Goal: Task Accomplishment & Management: Use online tool/utility

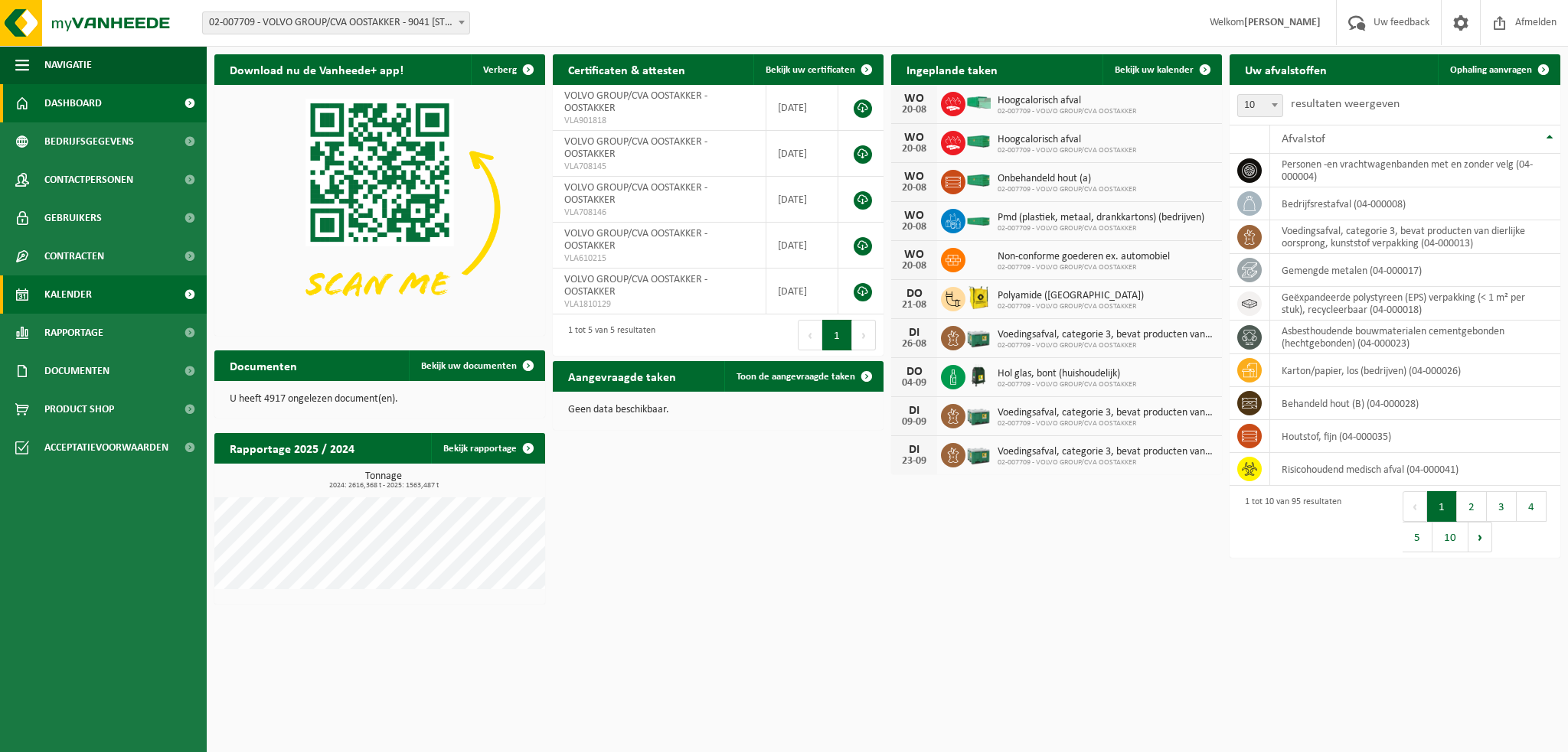
click at [89, 301] on span "Kalender" at bounding box center [69, 295] width 48 height 38
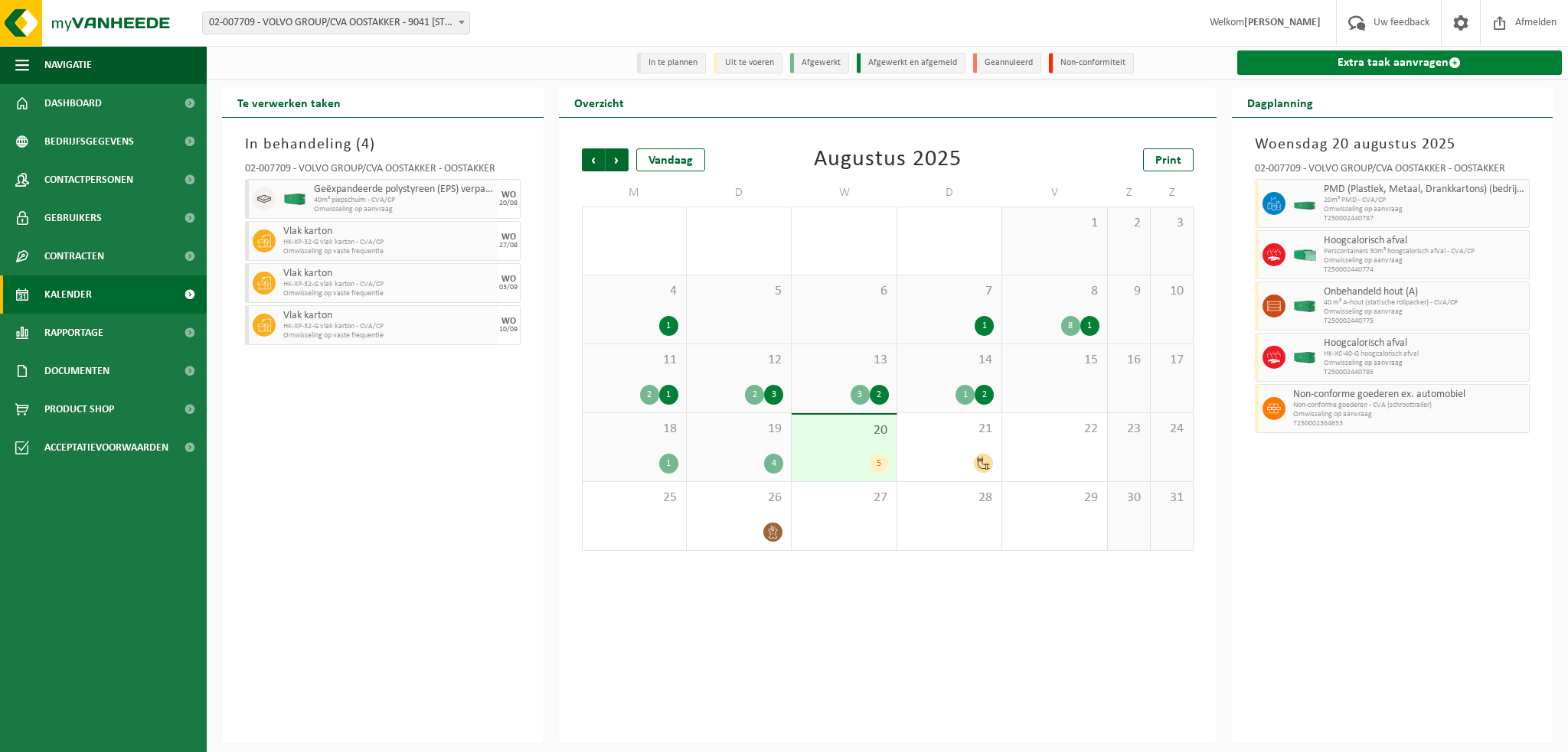
click at [1351, 67] on link "Extra taak aanvragen" at bounding box center [1400, 63] width 326 height 25
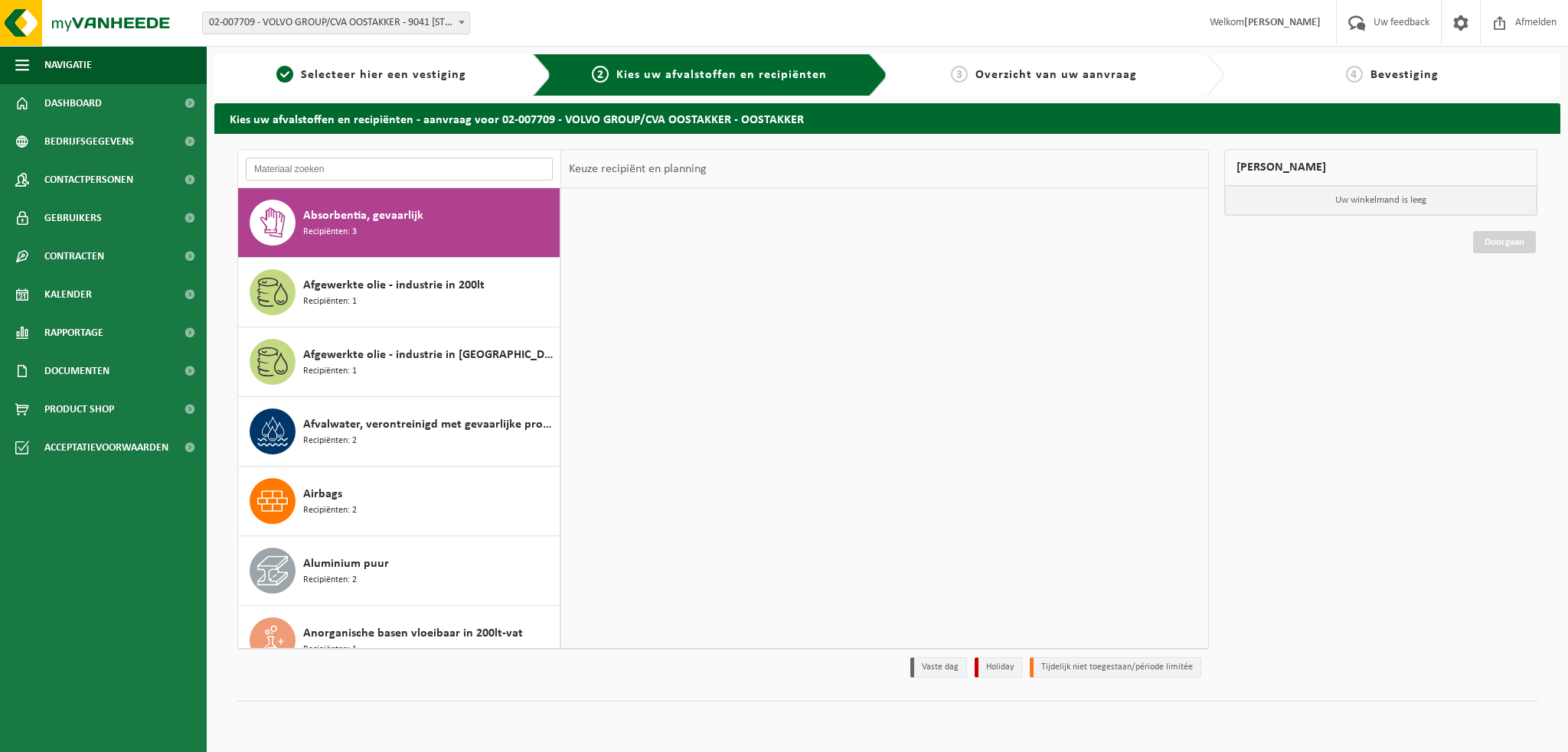
click at [286, 168] on input "text" at bounding box center [399, 169] width 307 height 23
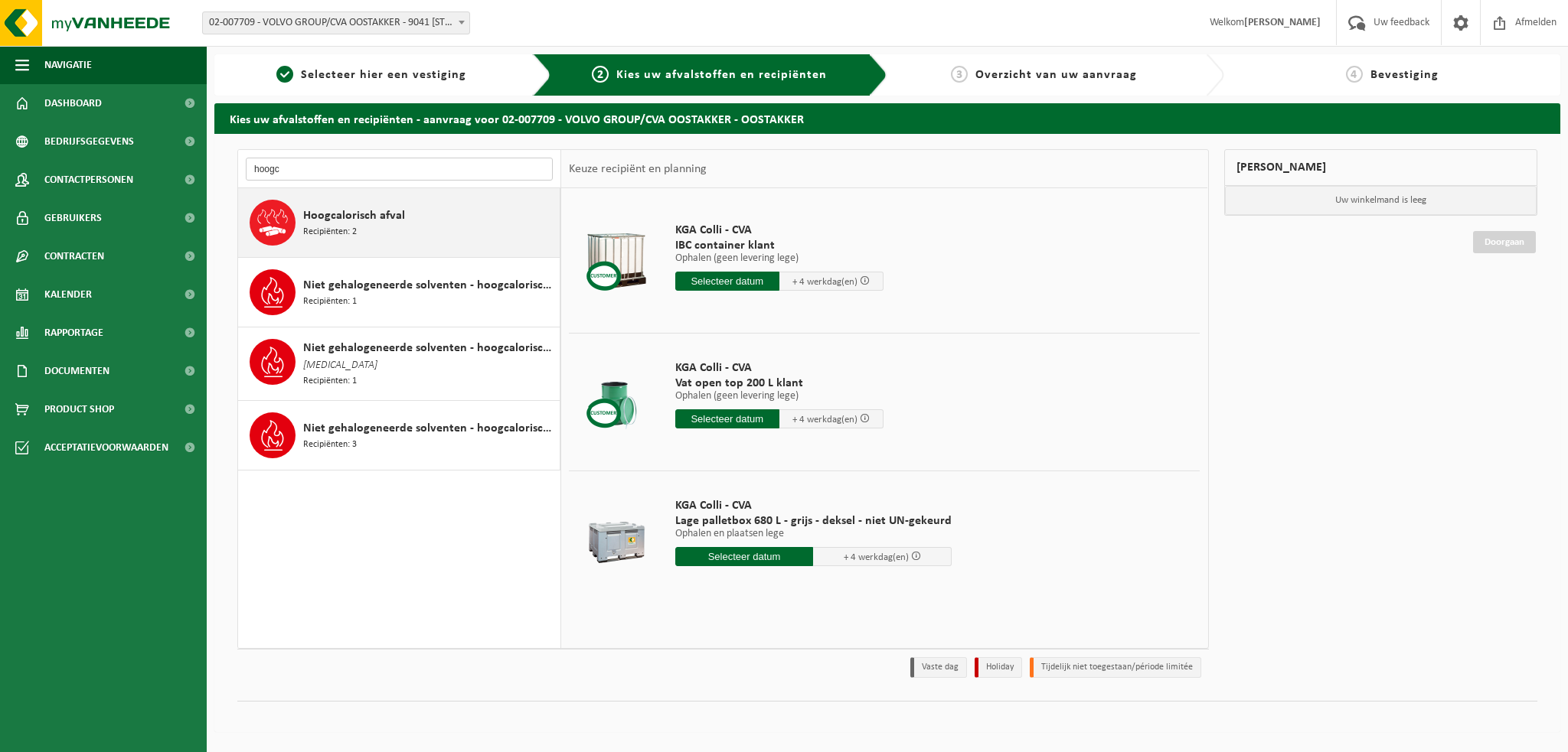
type input "hoogc"
click at [332, 238] on div "Hoogcalorisch afval Recipiënten: 2" at bounding box center [430, 222] width 253 height 46
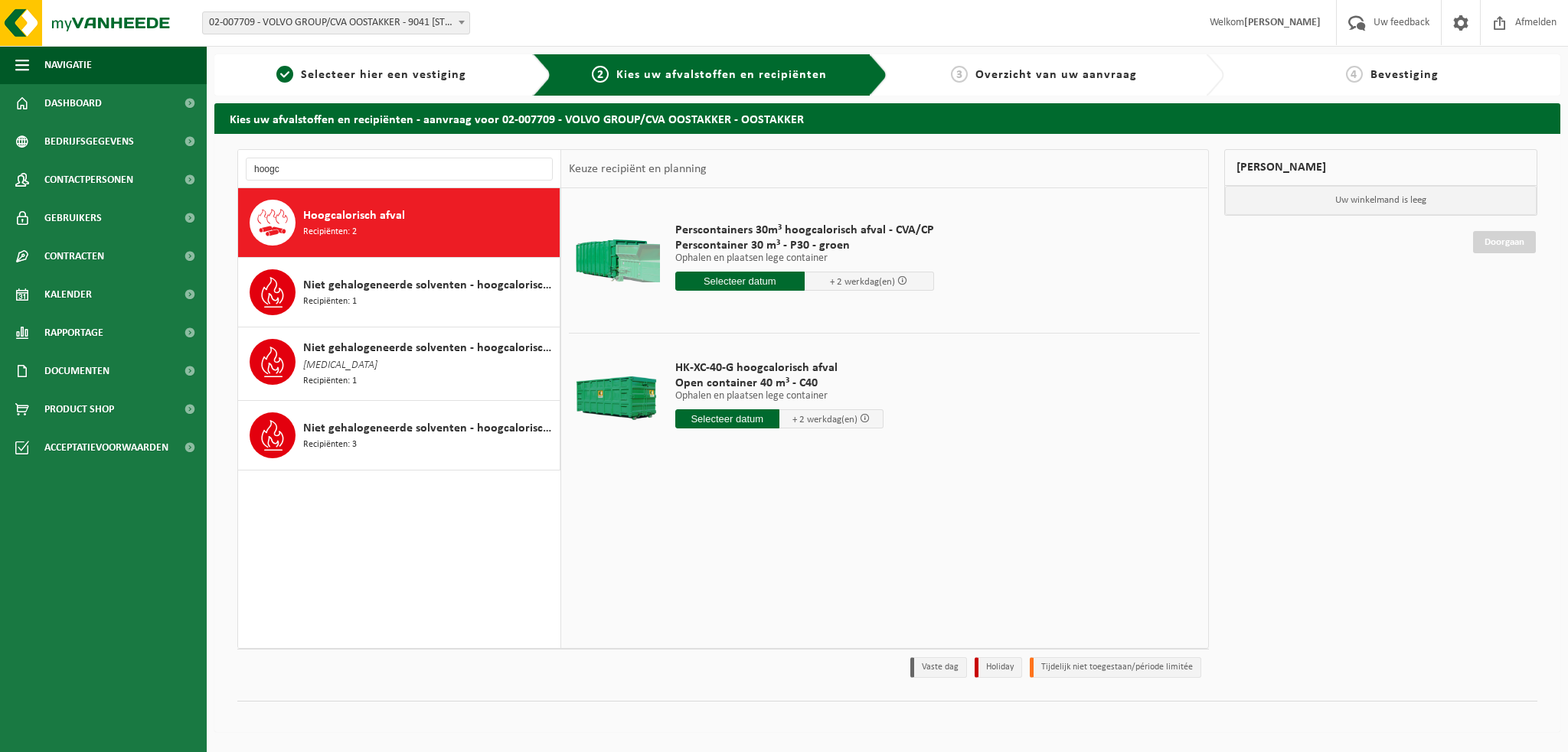
click at [748, 419] on input "text" at bounding box center [727, 419] width 104 height 19
click at [767, 577] on div "21" at bounding box center [770, 578] width 27 height 25
type input "Van 2025-08-21"
type input "2025-08-21"
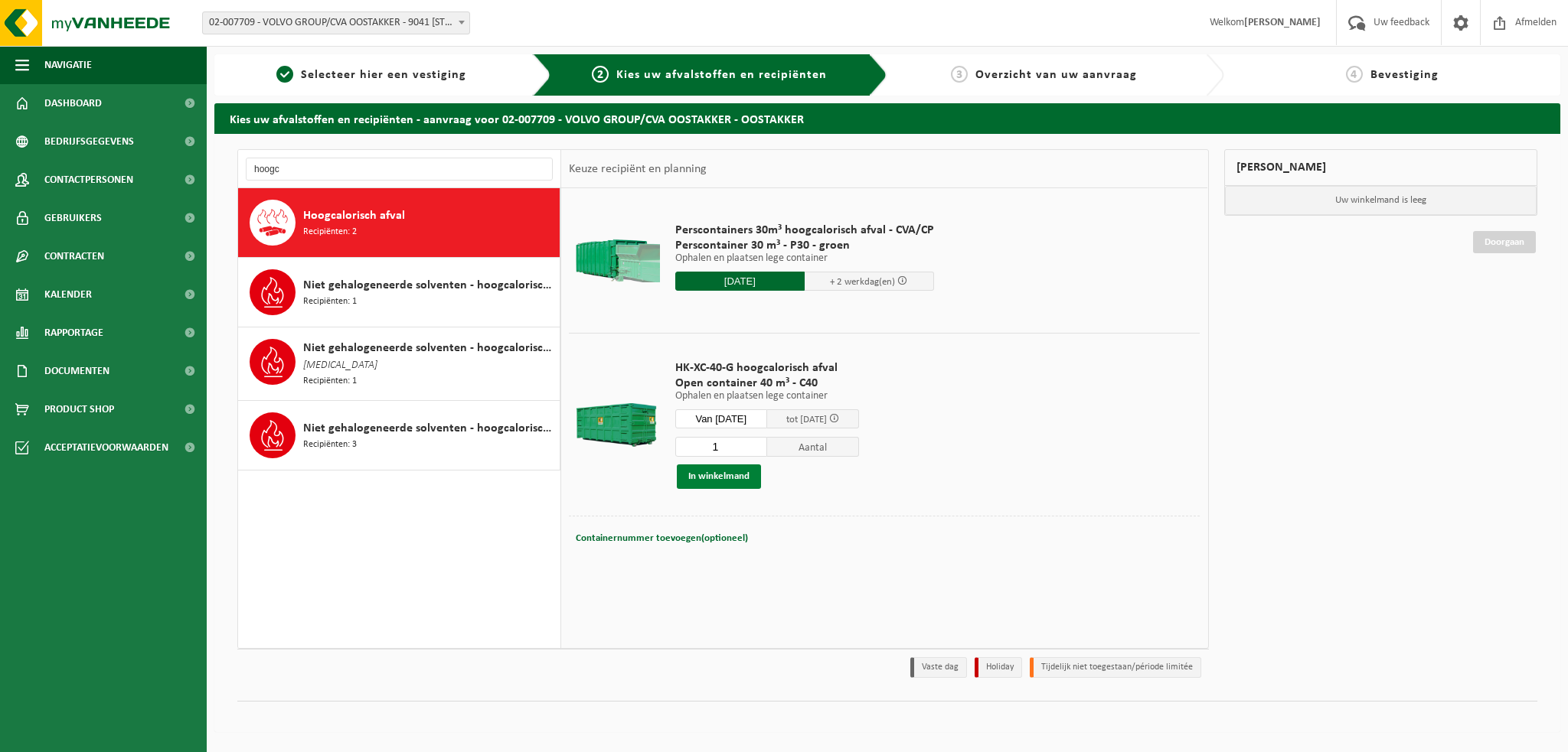
click at [722, 476] on button "In winkelmand" at bounding box center [719, 477] width 84 height 25
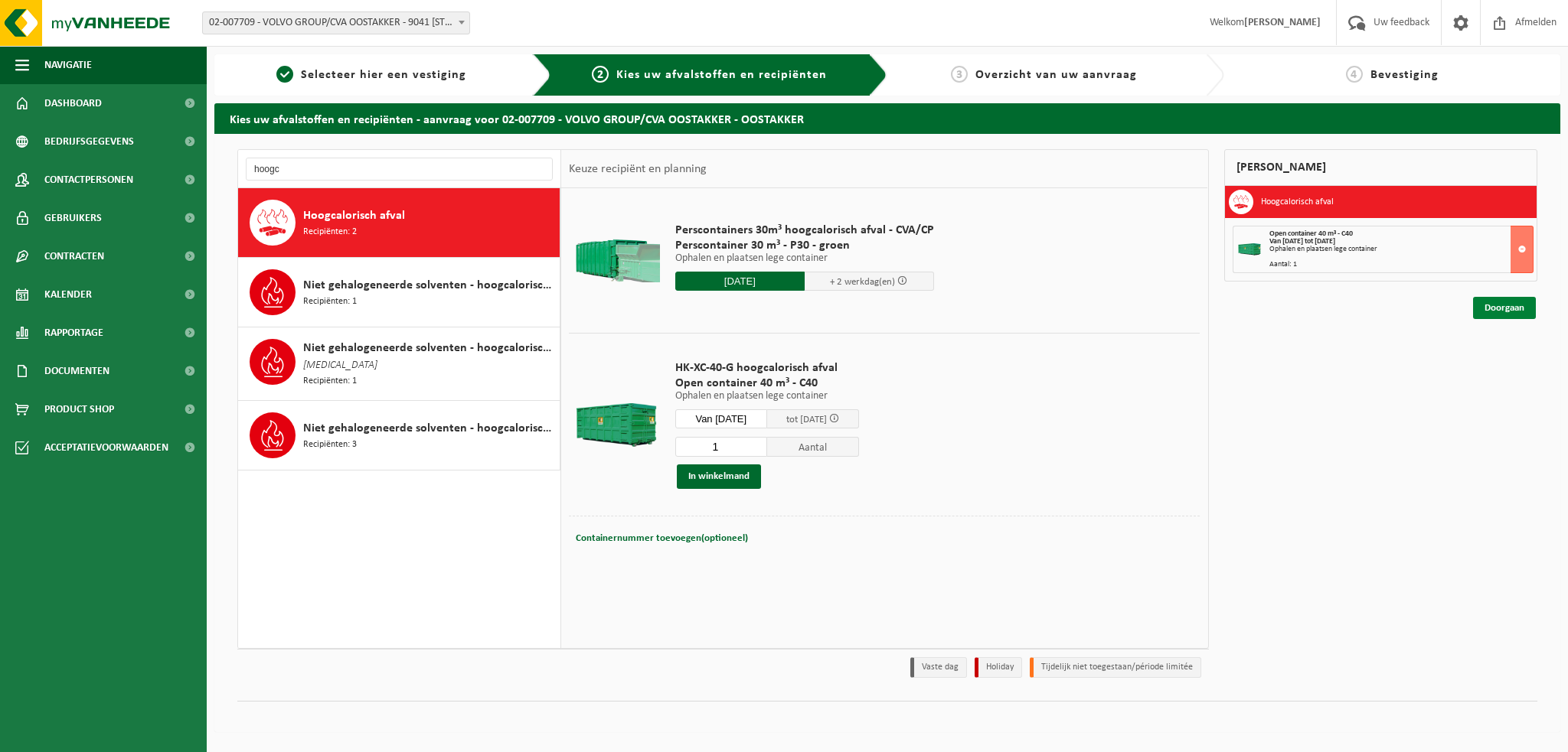
click at [1501, 306] on link "Doorgaan" at bounding box center [1505, 307] width 63 height 22
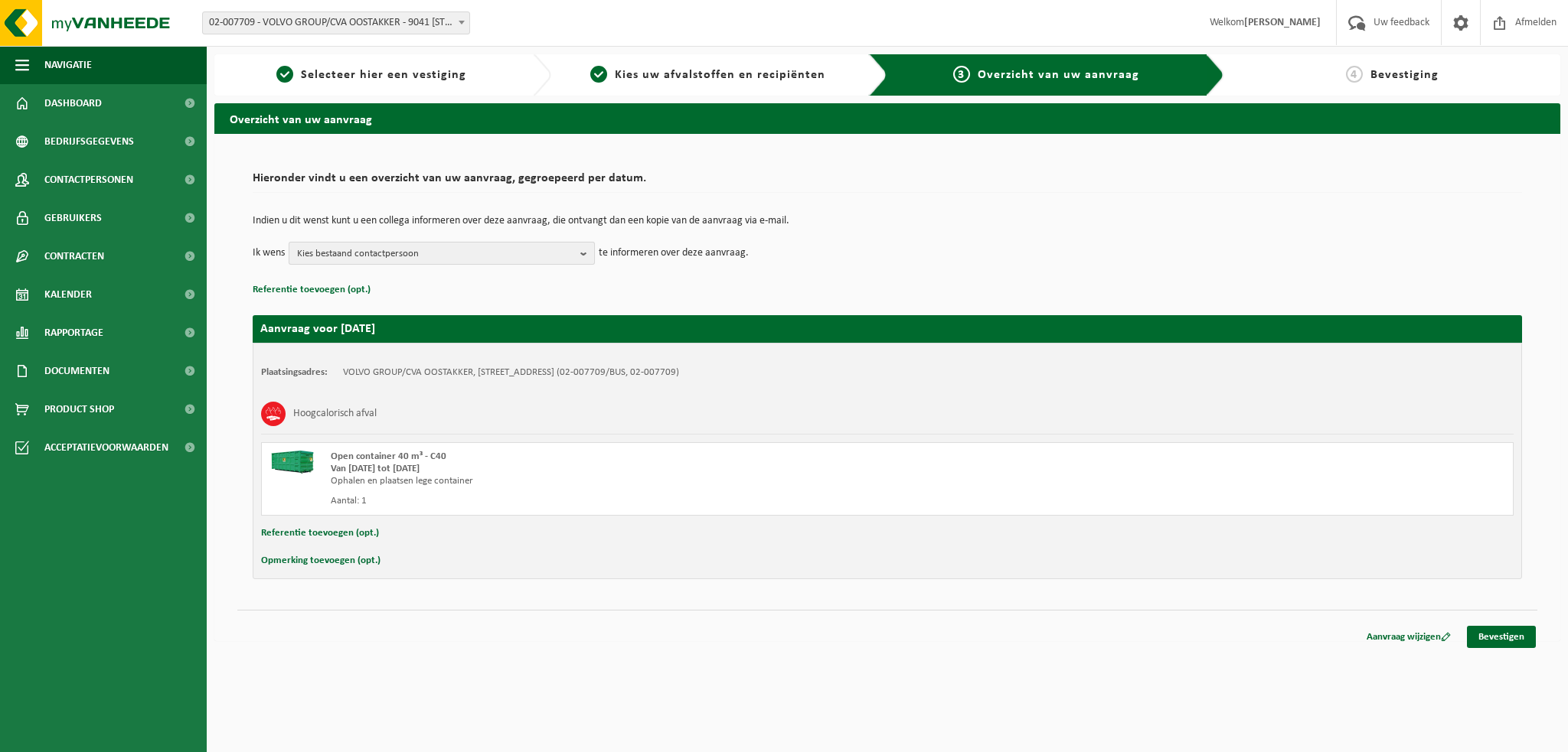
click at [583, 254] on b "button" at bounding box center [587, 253] width 13 height 21
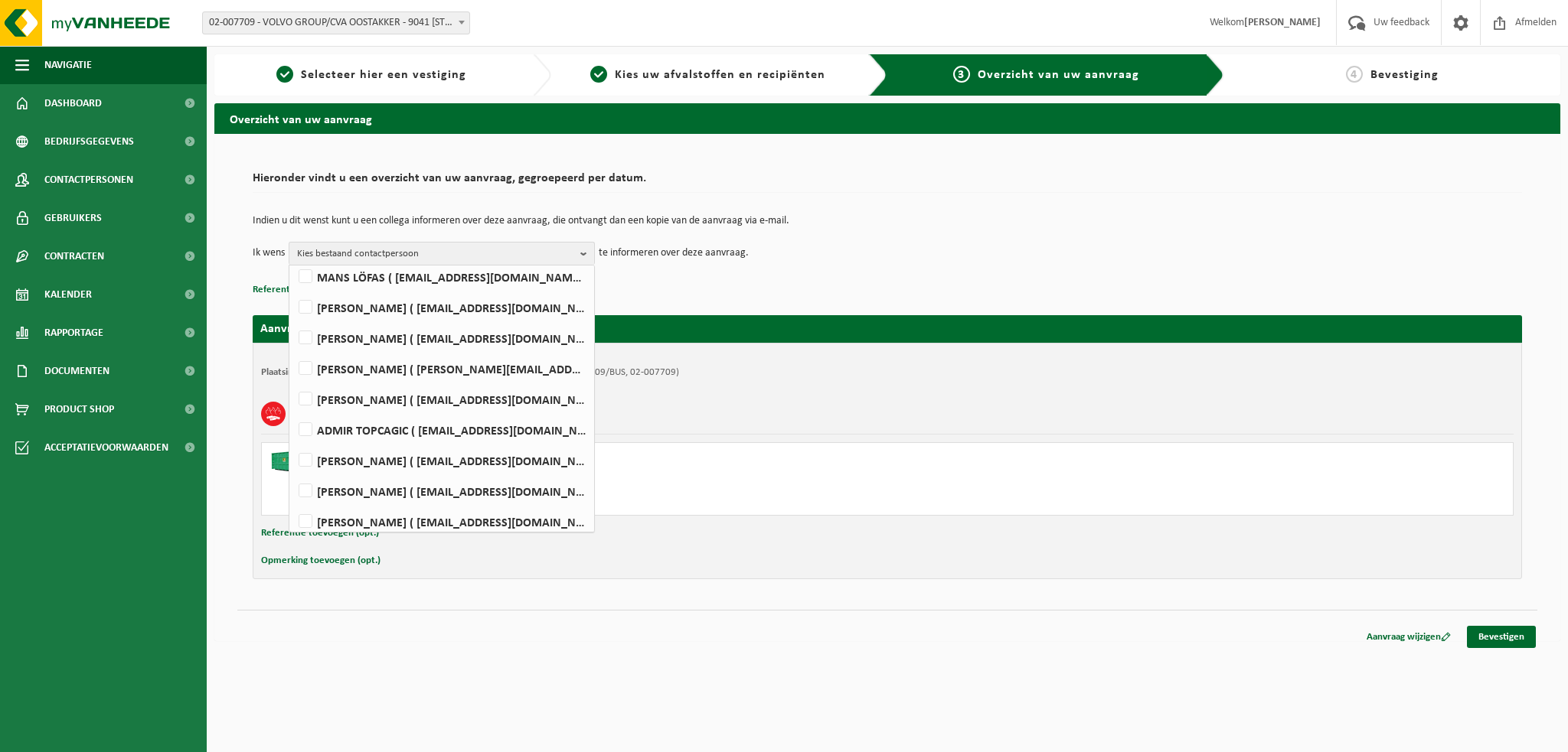
scroll to position [803, 0]
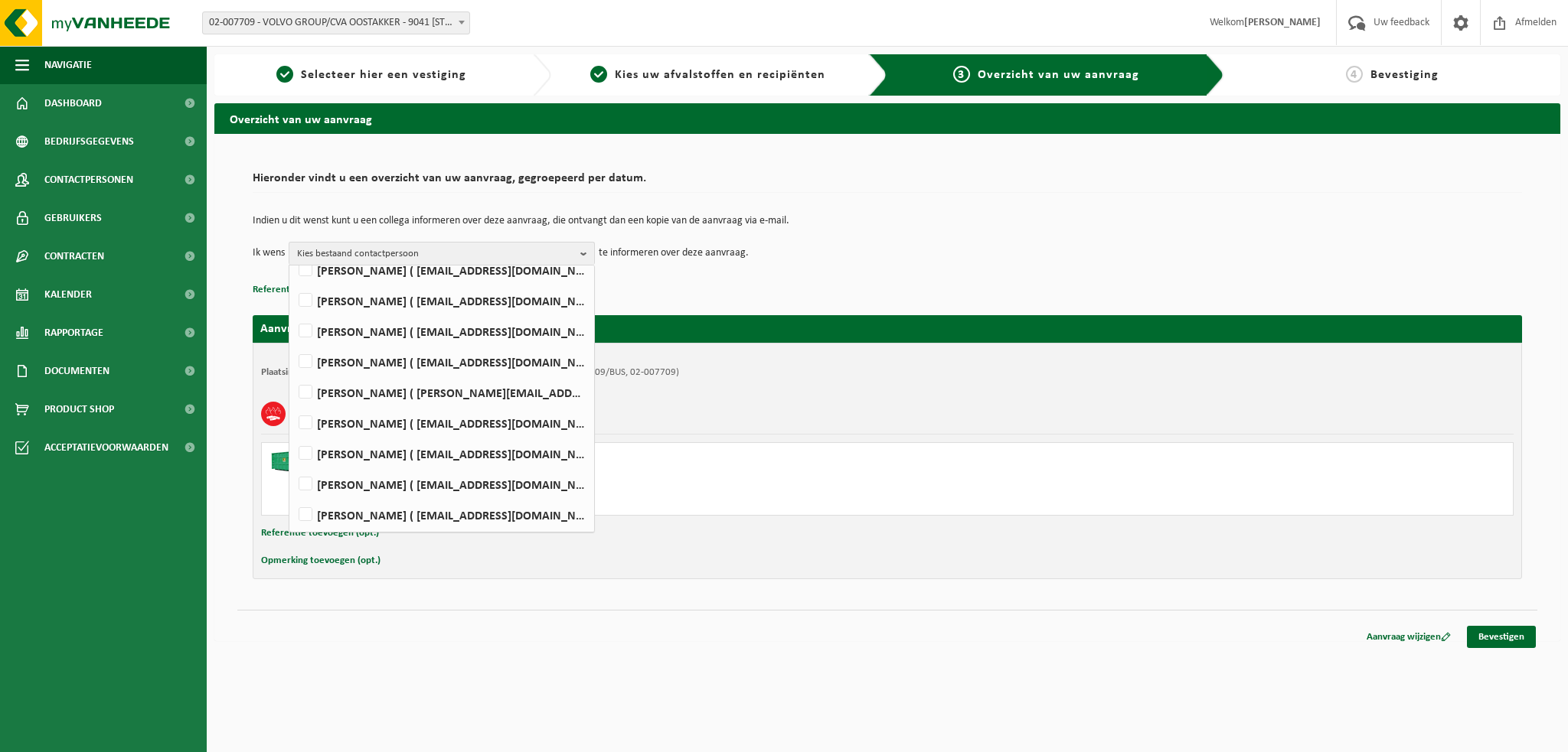
drag, startPoint x: 309, startPoint y: 367, endPoint x: 665, endPoint y: 406, distance: 358.1
click at [312, 366] on label "WIM VEIRMAN ( wim.veirman@volvo.com )" at bounding box center [440, 362] width 291 height 23
click at [293, 343] on input "WIM VEIRMAN ( wim.veirman@volvo.com )" at bounding box center [292, 342] width 1 height 1
checkbox input "true"
click at [1501, 635] on link "Bevestigen" at bounding box center [1501, 637] width 69 height 22
